Goal: Find specific page/section: Find specific page/section

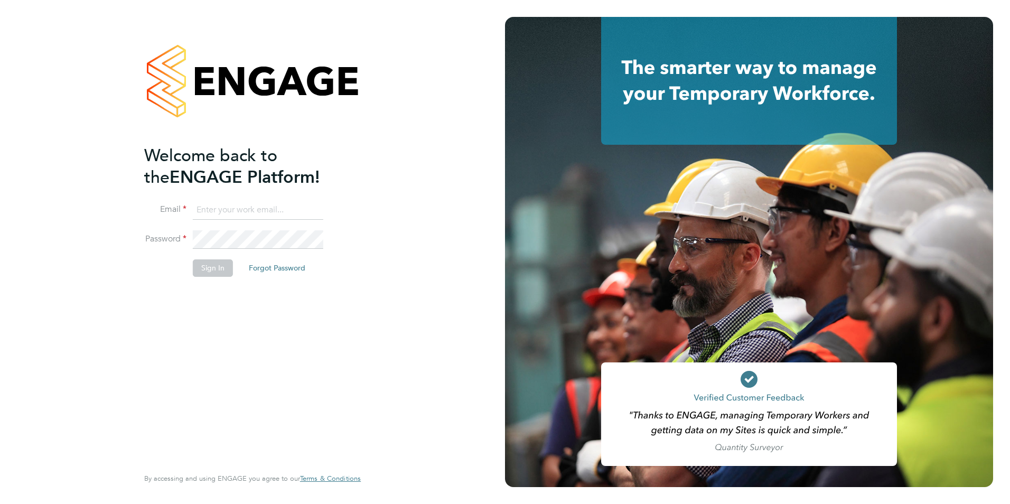
type input "[EMAIL_ADDRESS][DOMAIN_NAME]"
click at [208, 271] on button "Sign In" at bounding box center [213, 267] width 40 height 17
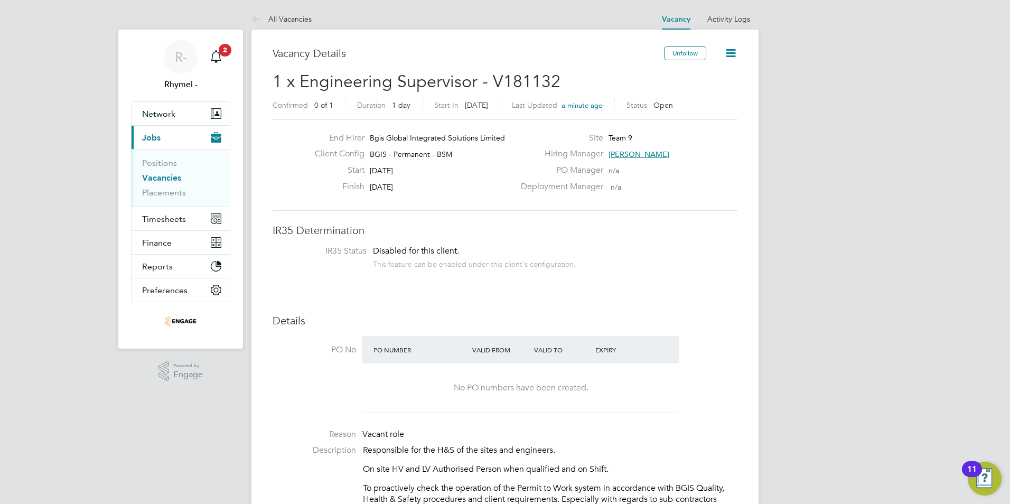
click at [165, 174] on link "Vacancies" at bounding box center [161, 178] width 39 height 10
